Goal: Task Accomplishment & Management: Use online tool/utility

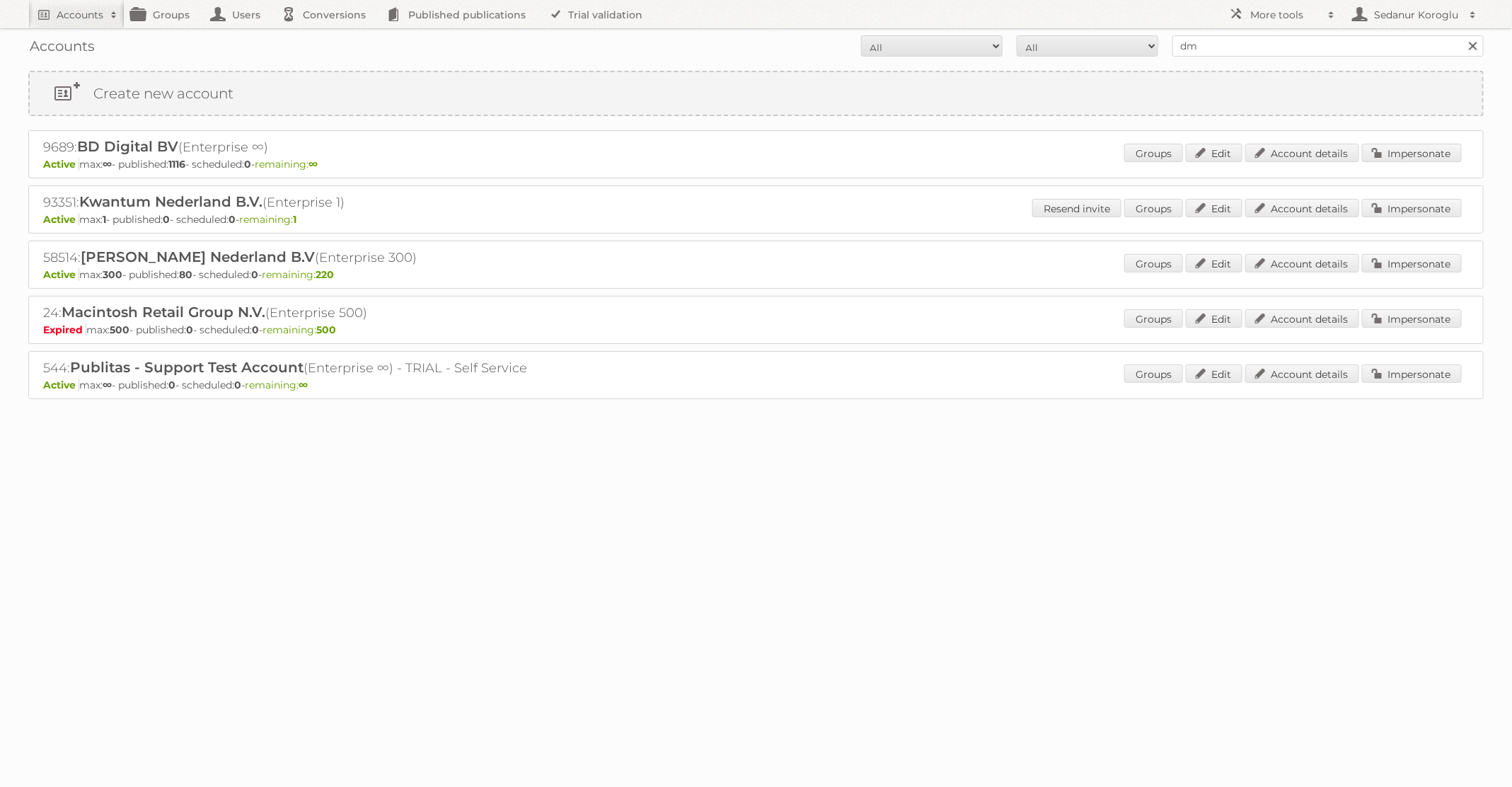
type input "dm drogerie"
click at [1462, 35] on input "Search" at bounding box center [1472, 45] width 21 height 21
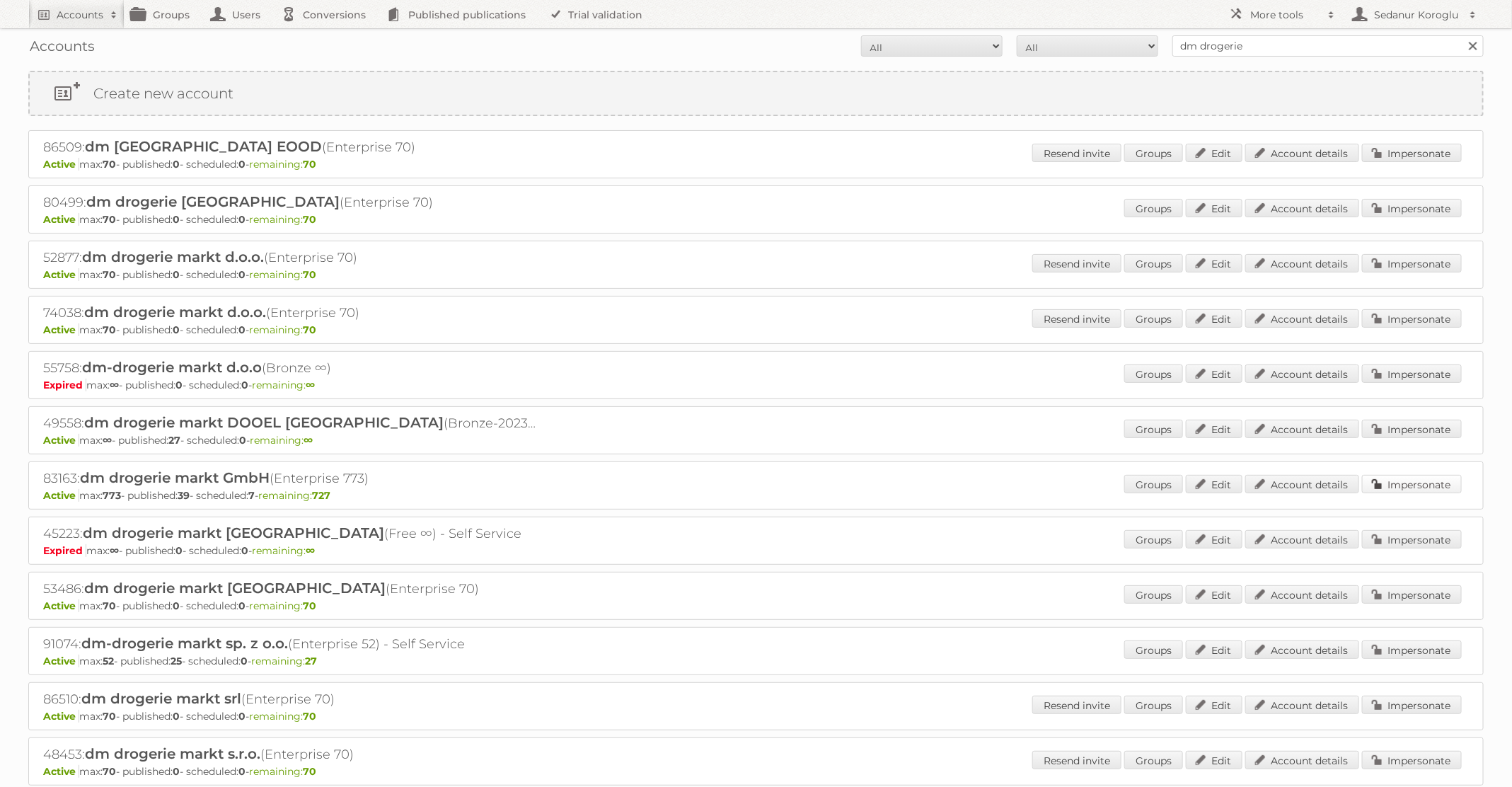
click at [1369, 482] on link "Impersonate" at bounding box center [1411, 484] width 100 height 18
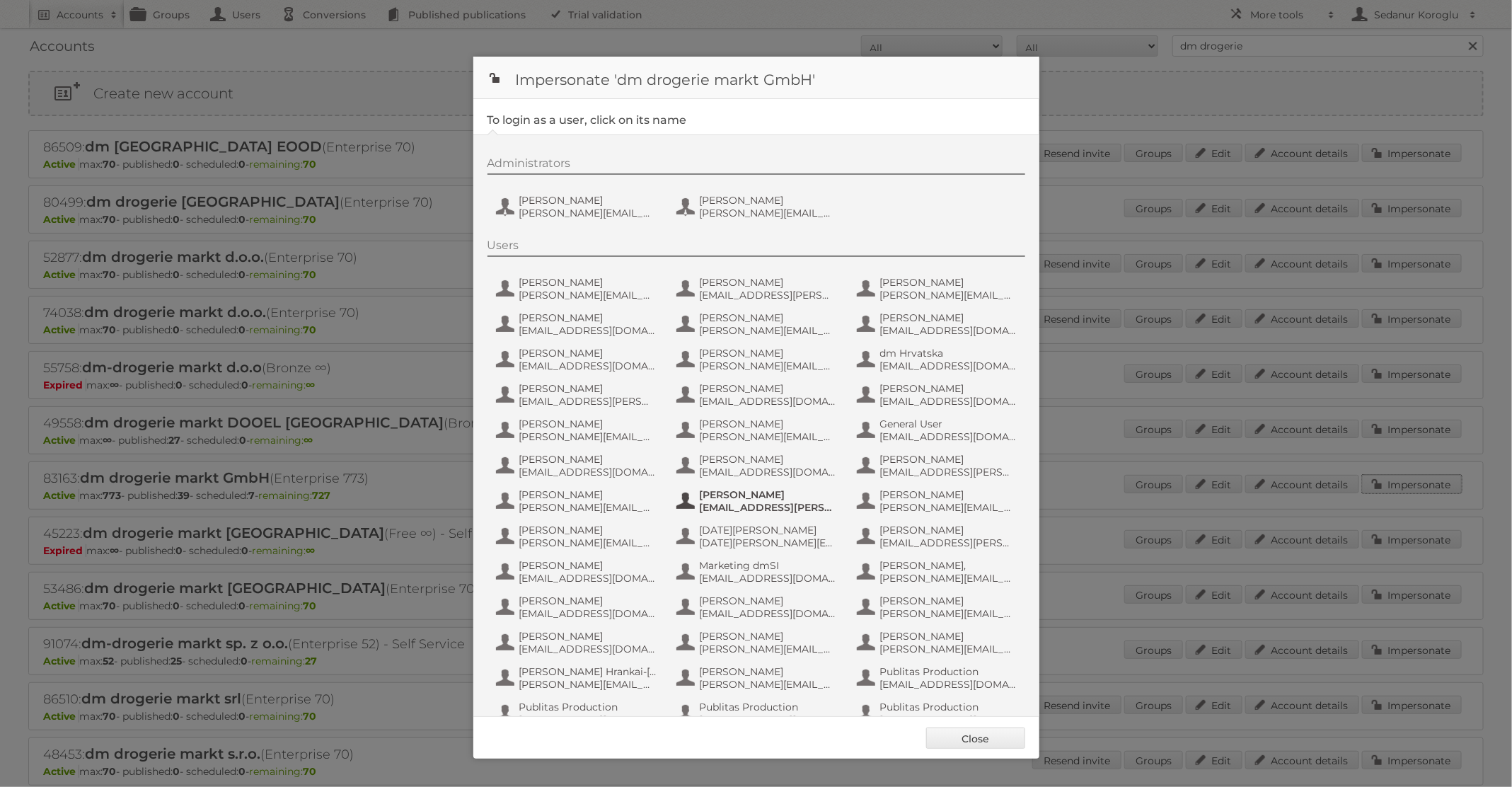
scroll to position [134, 0]
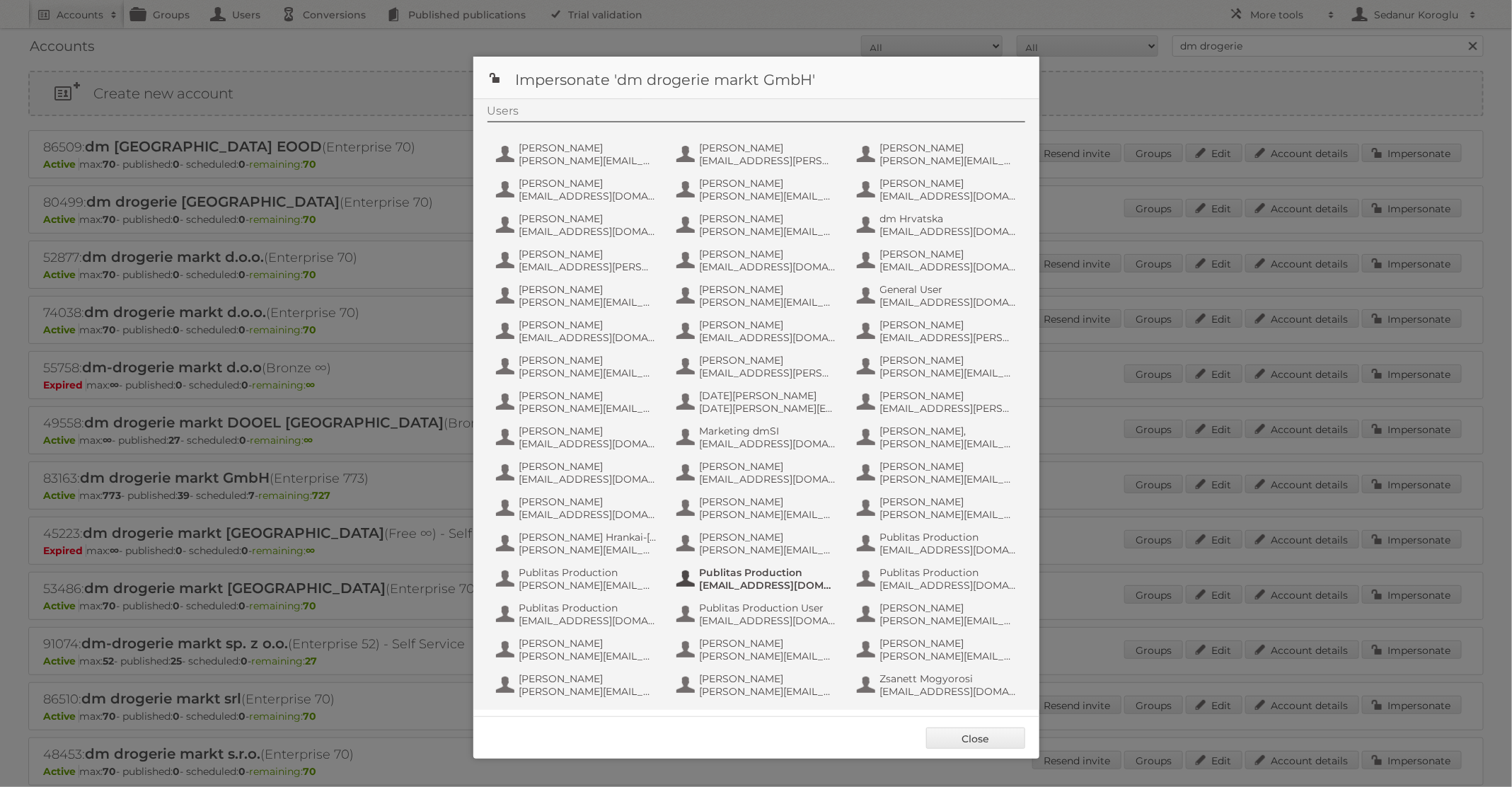
click at [778, 576] on span "Publitas Production" at bounding box center [768, 572] width 138 height 13
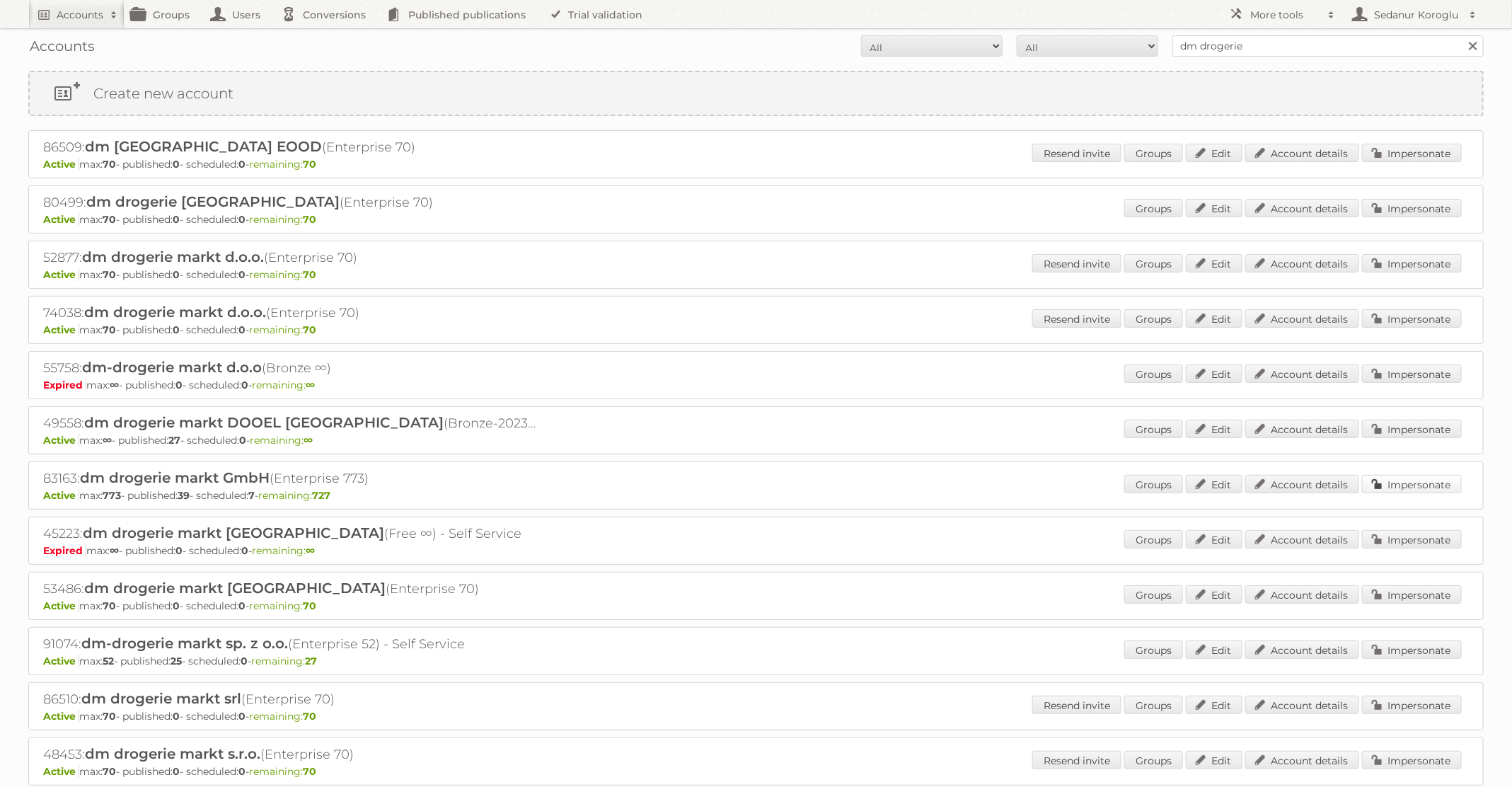
click at [1406, 485] on link "Impersonate" at bounding box center [1411, 484] width 100 height 18
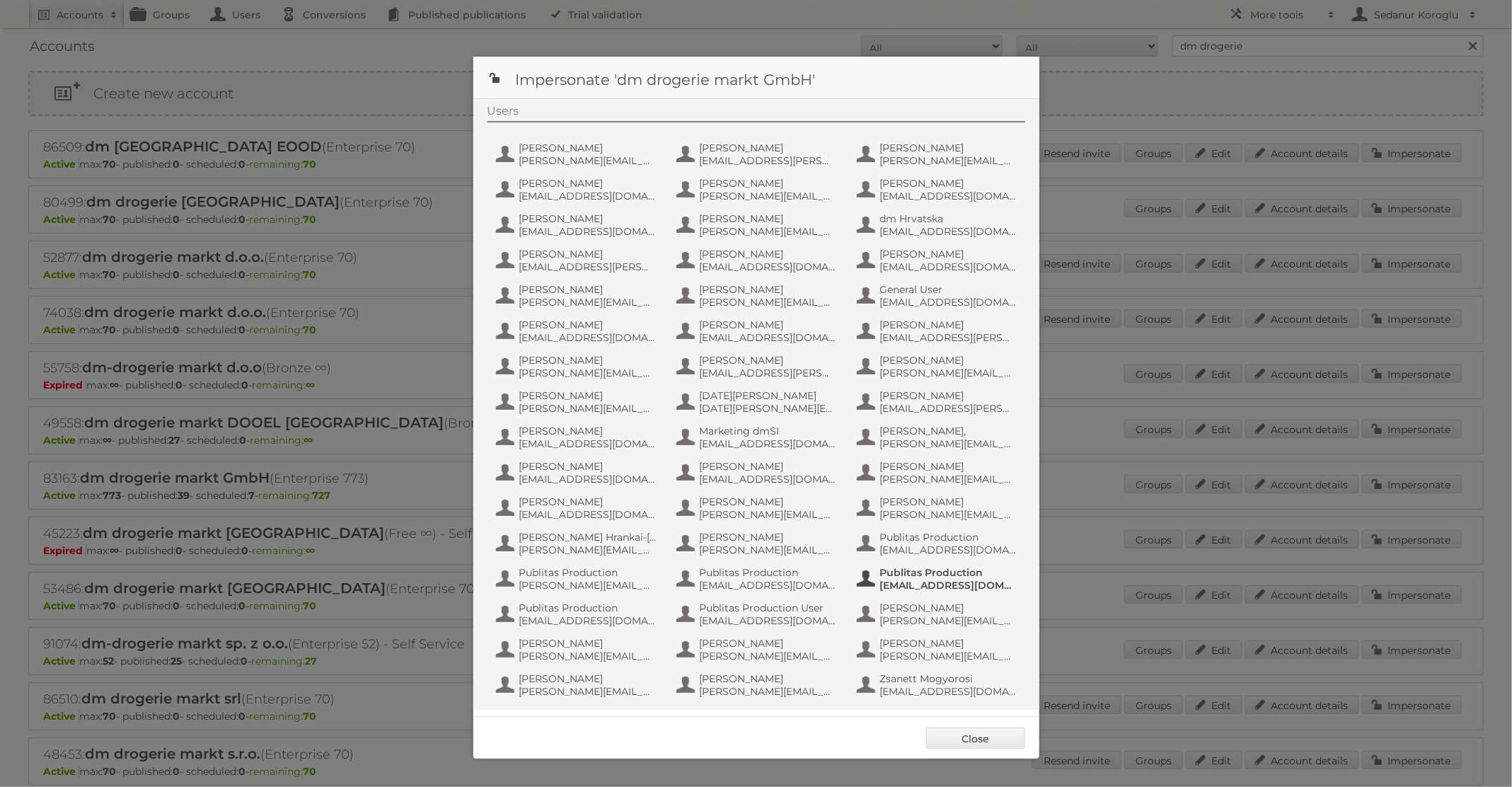
click at [911, 579] on span "fs+dmslovakia@publitas.com" at bounding box center [948, 585] width 138 height 13
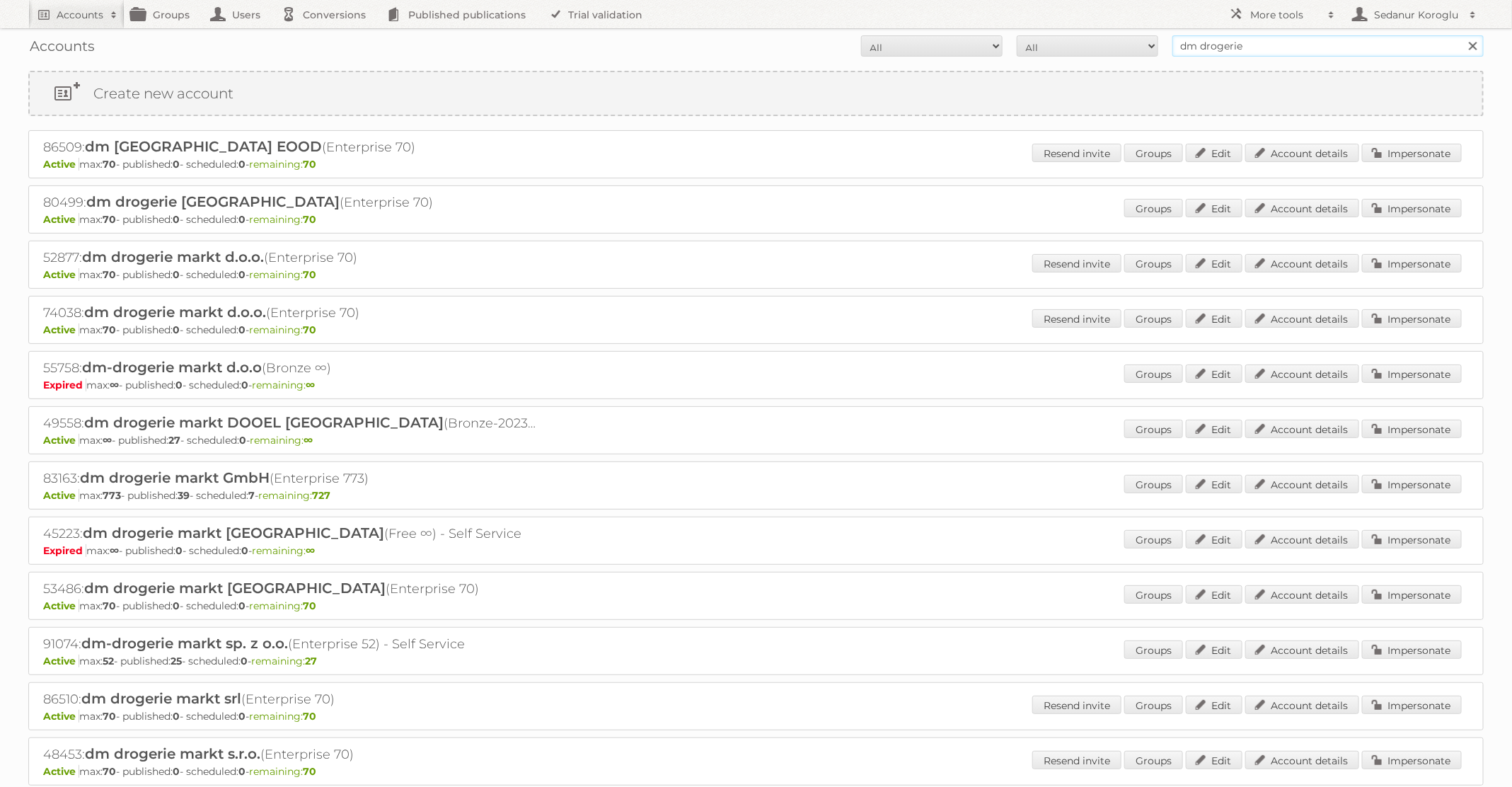
drag, startPoint x: 1270, startPoint y: 48, endPoint x: 1095, endPoint y: 41, distance: 175.1
click at [1095, 44] on form "All Active Expired Pending All Paid Trials Self service dm drogerie Search" at bounding box center [756, 45] width 1455 height 21
type input "pflanzen-kölle"
click at [1462, 35] on input "Search" at bounding box center [1472, 45] width 21 height 21
